Goal: Task Accomplishment & Management: Manage account settings

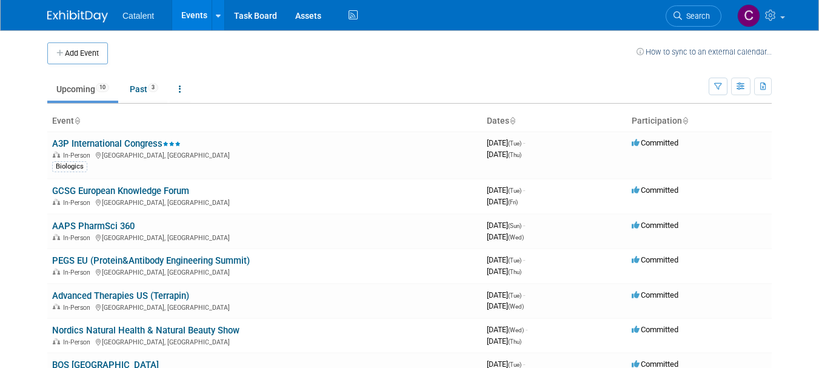
click at [75, 16] on img at bounding box center [77, 16] width 61 height 12
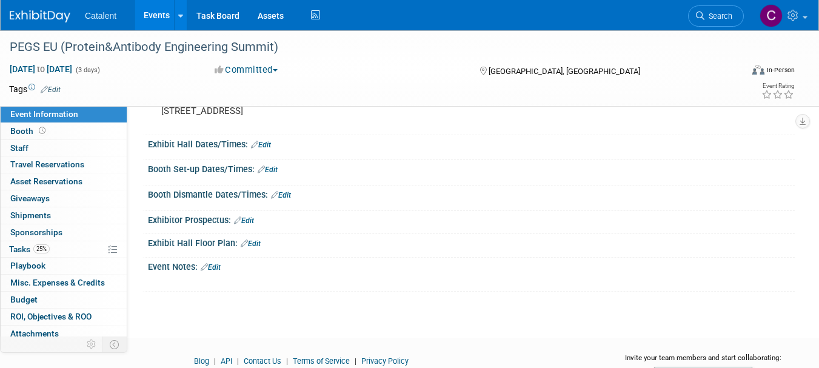
scroll to position [114, 0]
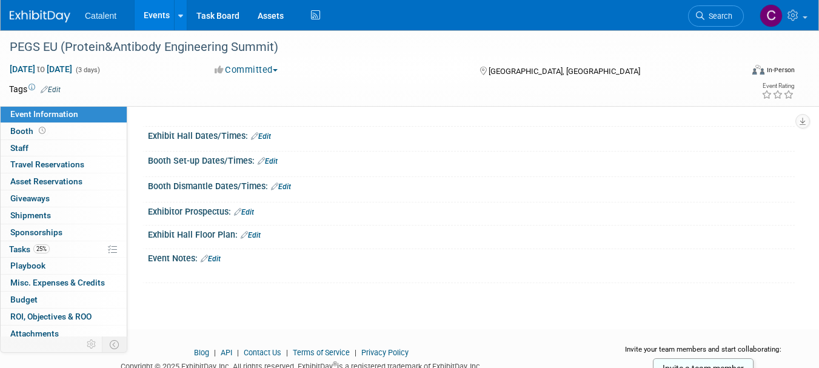
drag, startPoint x: 824, startPoint y: 19, endPoint x: 827, endPoint y: 94, distance: 74.6
click at [818, 94] on html "Catalent Events Add Event Bulk Upload Events Shareable Event Boards Recently Vi…" at bounding box center [409, 70] width 819 height 368
click at [62, 245] on link "25% Tasks 25%" at bounding box center [64, 249] width 126 height 16
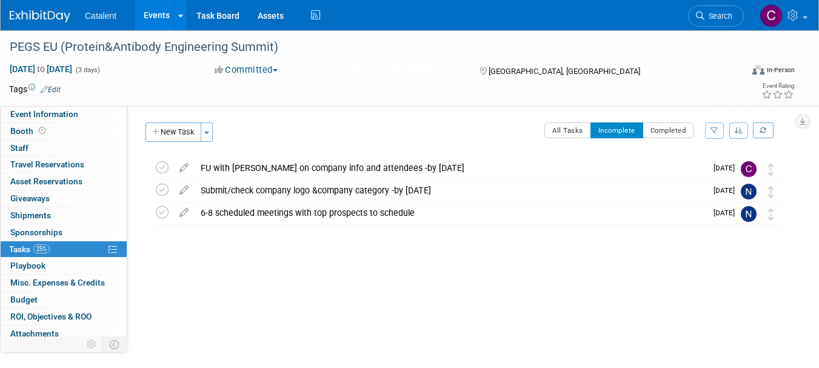
click at [310, 166] on div "FU with Alissa on company info and attendees -by 15 Oct" at bounding box center [449, 168] width 511 height 21
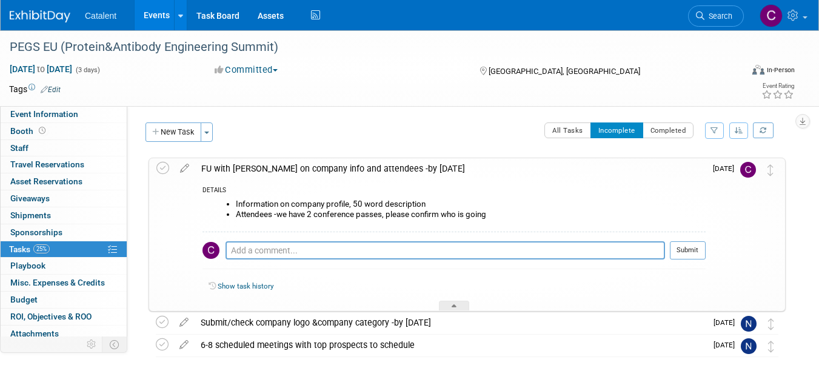
click at [50, 248] on span "25%" at bounding box center [41, 248] width 16 height 9
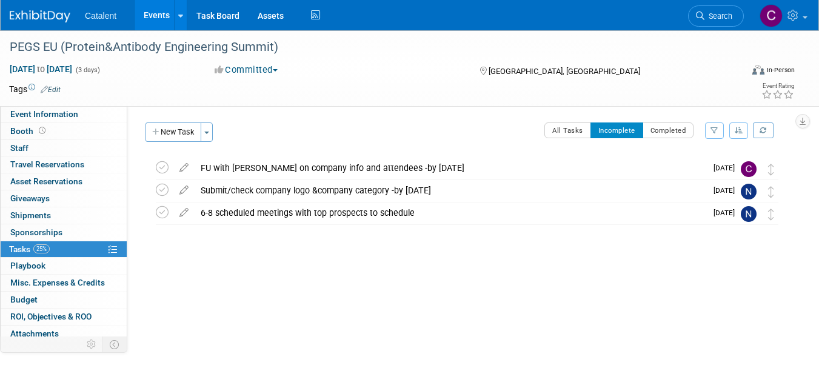
click at [322, 165] on div "FU with Alissa on company info and attendees -by 15 Oct" at bounding box center [449, 168] width 511 height 21
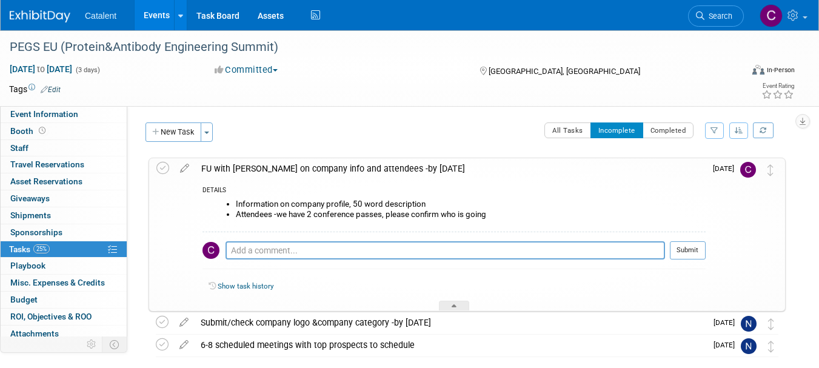
click at [62, 248] on link "25% Tasks 25%" at bounding box center [64, 249] width 126 height 16
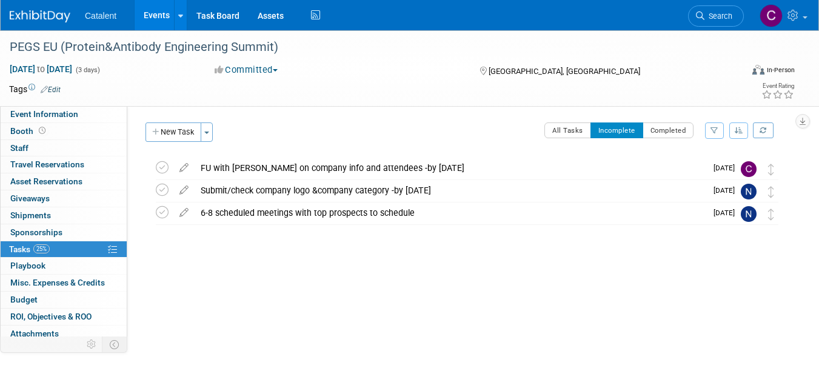
click at [163, 168] on icon at bounding box center [162, 167] width 13 height 13
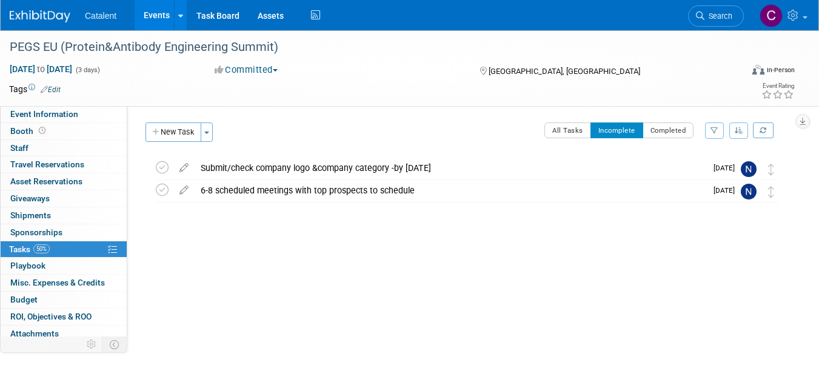
click at [175, 131] on button "New Task" at bounding box center [173, 131] width 56 height 19
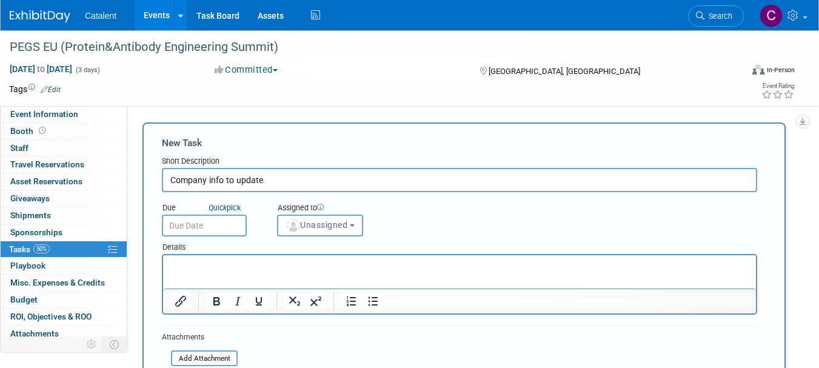
type input "Company info to update"
click at [316, 230] on span "Unassigned" at bounding box center [316, 225] width 62 height 10
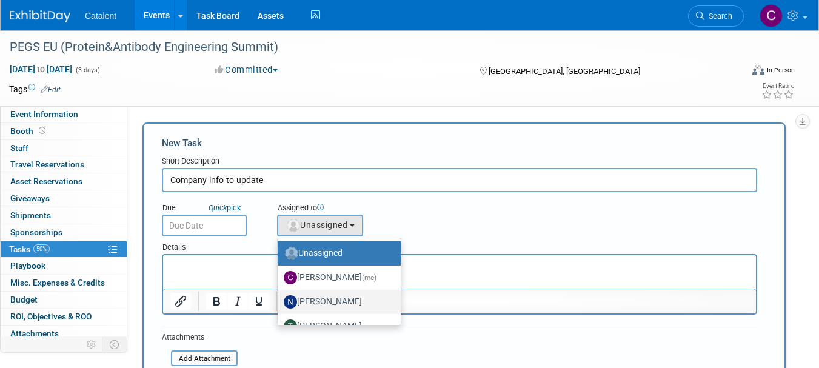
click at [318, 302] on label "Nicole Bullock" at bounding box center [336, 301] width 105 height 19
click at [279, 302] on input "Nicole Bullock" at bounding box center [275, 300] width 8 height 8
select select "02d4bfa8-3b27-41d6-9684-f5788393f352"
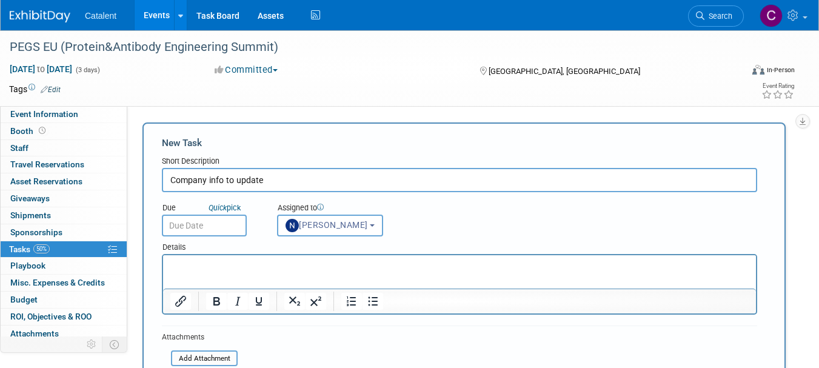
click at [271, 267] on p "Rich Text Area. Press ALT-0 for help." at bounding box center [459, 266] width 579 height 12
click at [244, 265] on p "Rich Text Area. Press ALT-0 for help." at bounding box center [459, 266] width 579 height 12
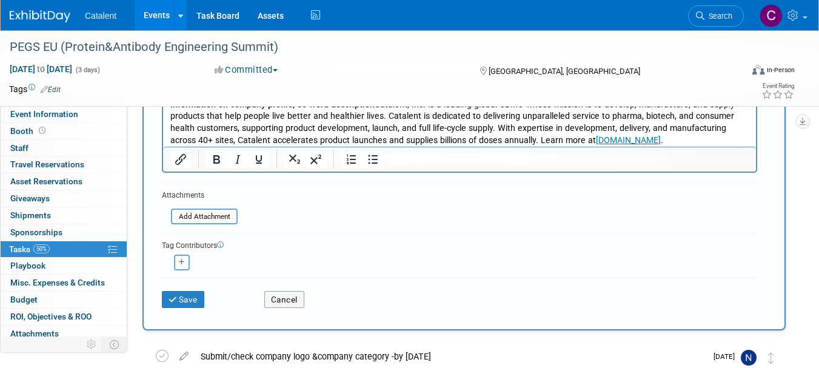
scroll to position [187, 0]
click at [187, 297] on button "Save" at bounding box center [183, 298] width 42 height 17
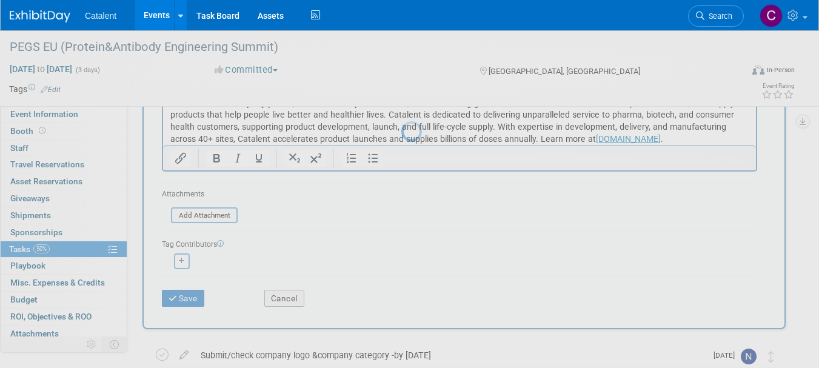
scroll to position [15, 0]
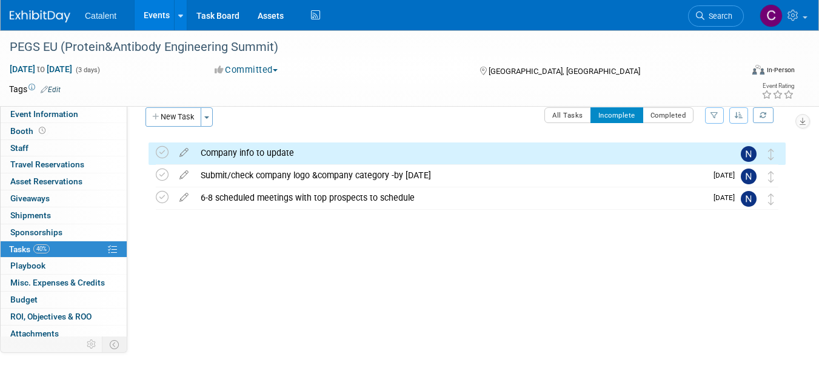
click at [60, 250] on link "40% Tasks 40%" at bounding box center [64, 249] width 126 height 16
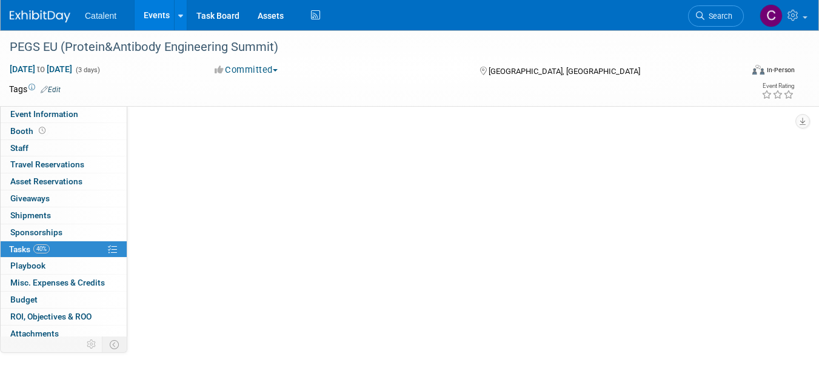
scroll to position [0, 0]
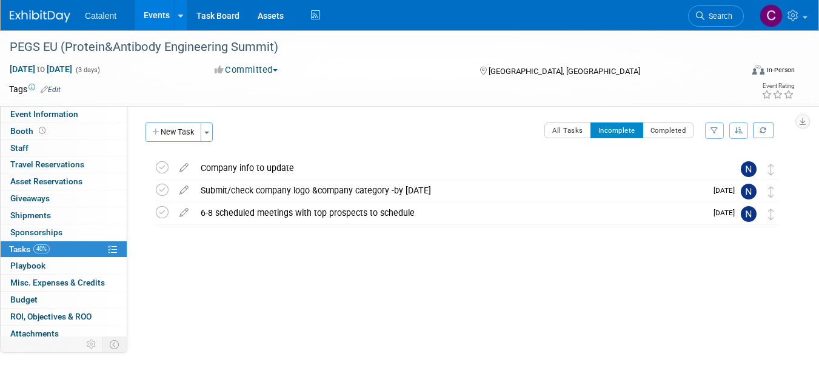
click at [179, 132] on button "New Task" at bounding box center [173, 131] width 56 height 19
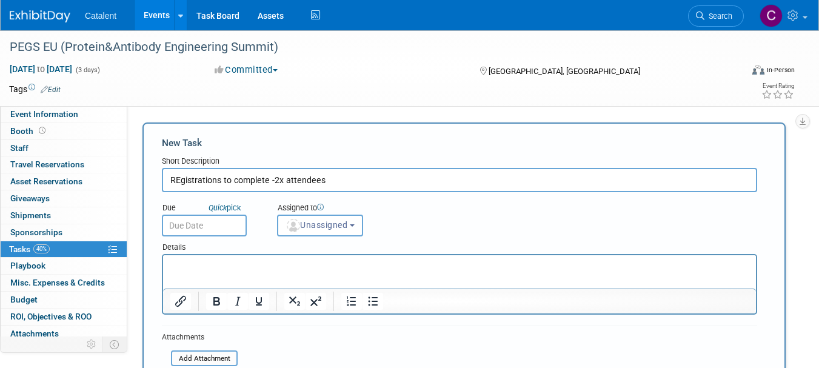
click at [181, 181] on input "REgistrations to complete -2x attendees" at bounding box center [459, 180] width 595 height 24
type input "Registrations to complete -2x attendees"
click at [313, 223] on span "Unassigned" at bounding box center [316, 225] width 62 height 10
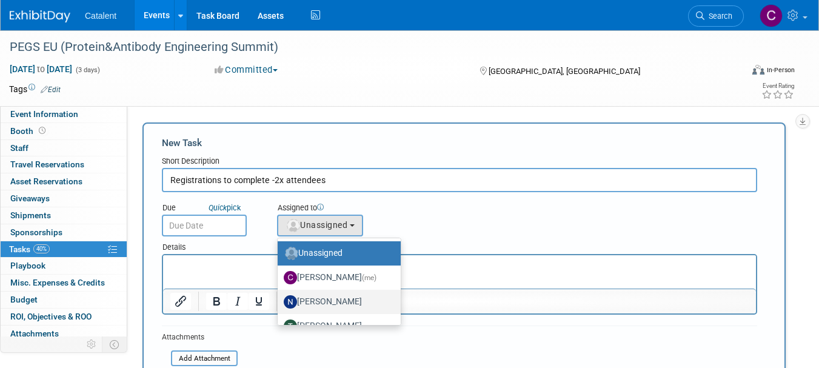
click at [319, 304] on label "Nicole Bullock" at bounding box center [336, 301] width 105 height 19
click at [279, 304] on input "Nicole Bullock" at bounding box center [275, 300] width 8 height 8
select select "02d4bfa8-3b27-41d6-9684-f5788393f352"
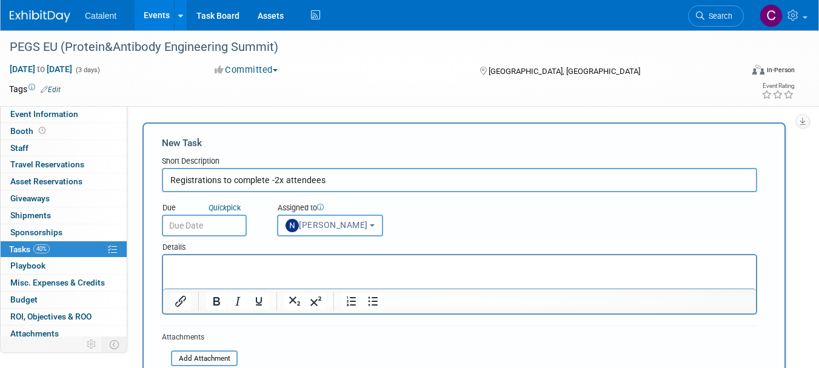
click at [297, 261] on p "Rich Text Area. Press ALT-0 for help." at bounding box center [459, 266] width 579 height 12
click at [284, 258] on html at bounding box center [459, 263] width 593 height 17
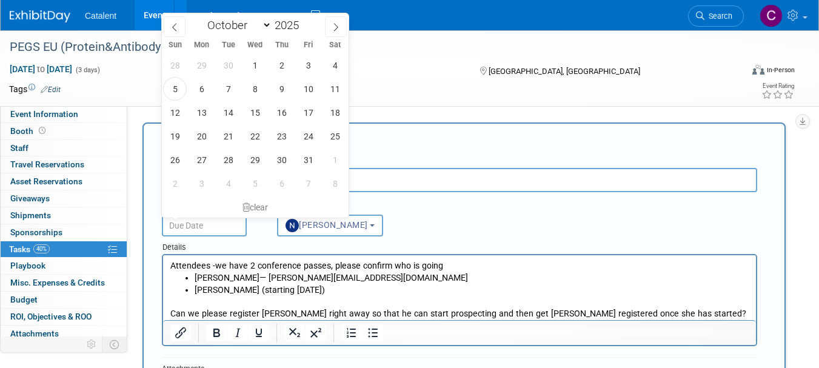
click at [224, 227] on input "text" at bounding box center [204, 225] width 85 height 22
click at [265, 114] on span "15" at bounding box center [255, 113] width 24 height 24
type input "Oct 15, 2025"
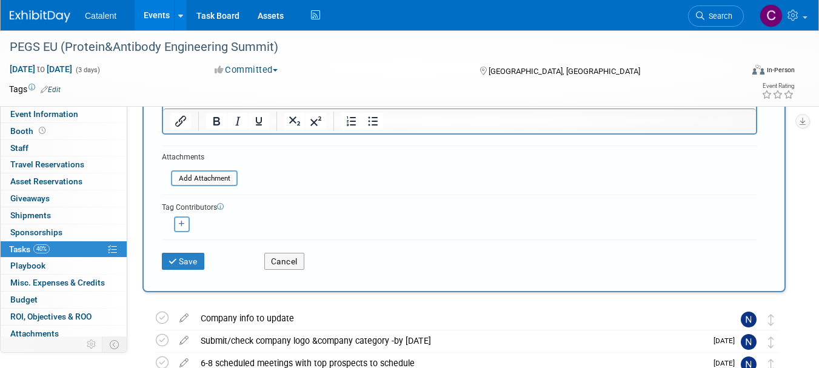
scroll to position [261, 0]
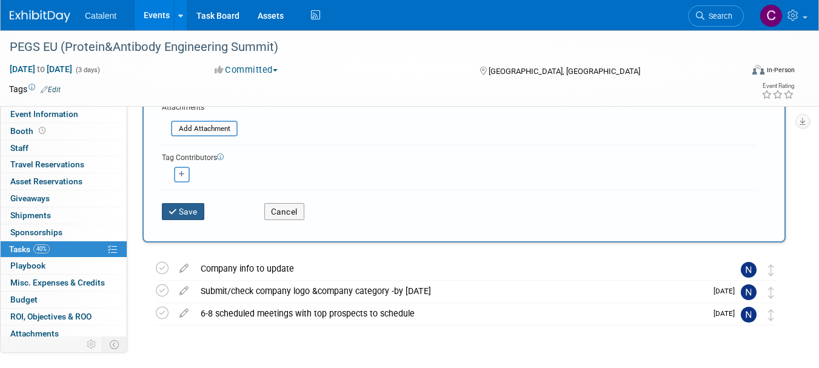
click at [191, 215] on button "Save" at bounding box center [183, 211] width 42 height 17
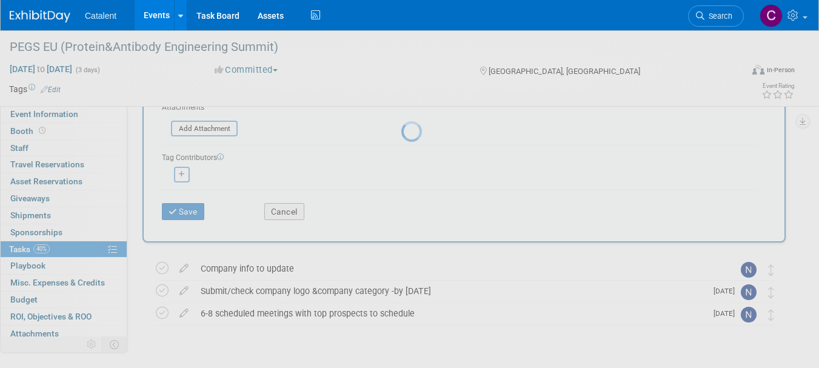
scroll to position [15, 0]
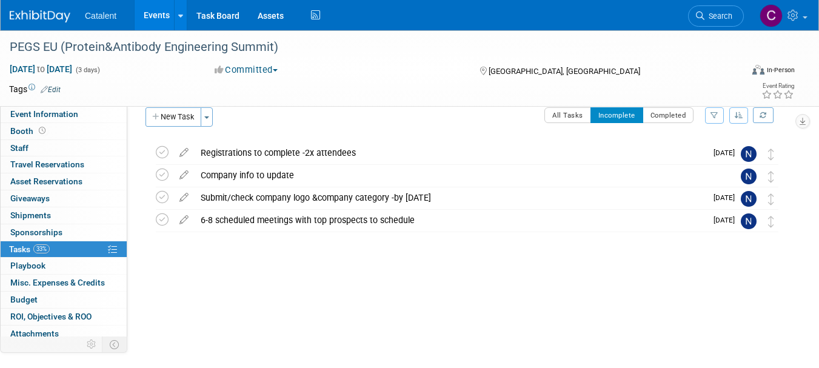
click at [34, 17] on img at bounding box center [40, 16] width 61 height 12
